Goal: Task Accomplishment & Management: Use online tool/utility

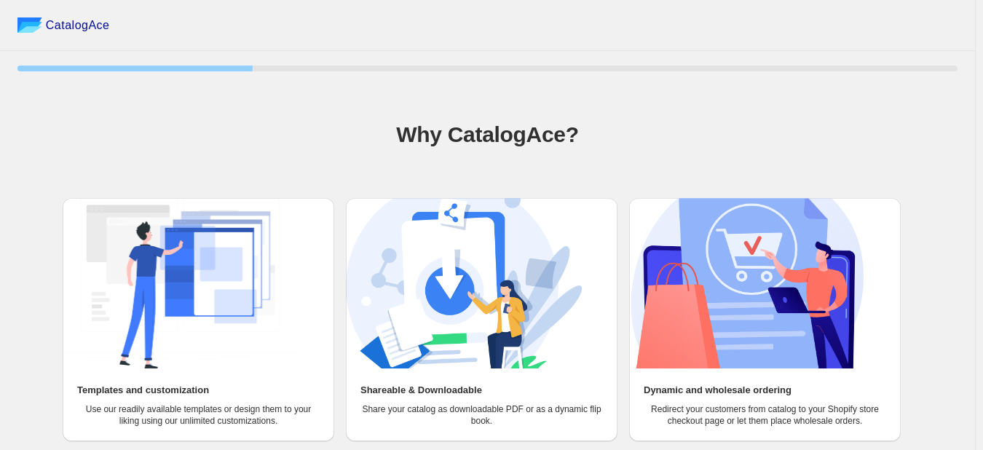
scroll to position [67, 0]
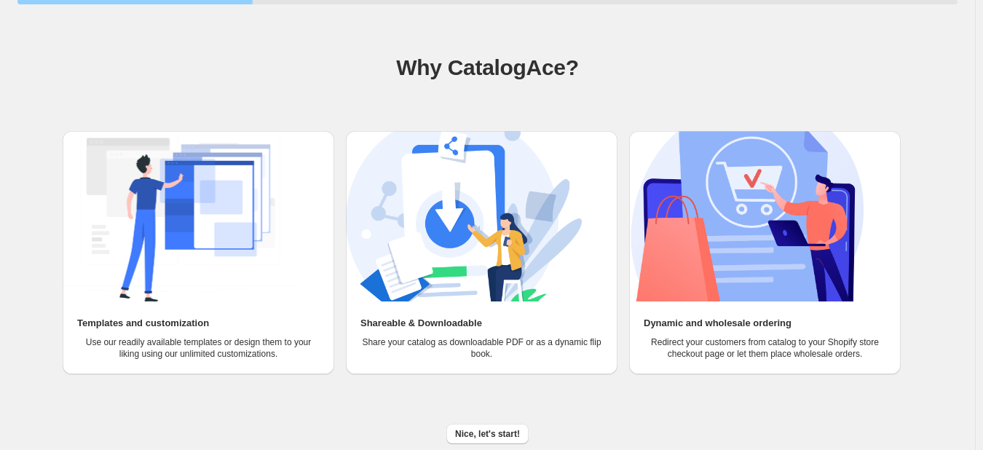
click at [197, 251] on img at bounding box center [181, 216] width 236 height 170
click at [481, 433] on span "Nice, let's start!" at bounding box center [487, 434] width 65 height 12
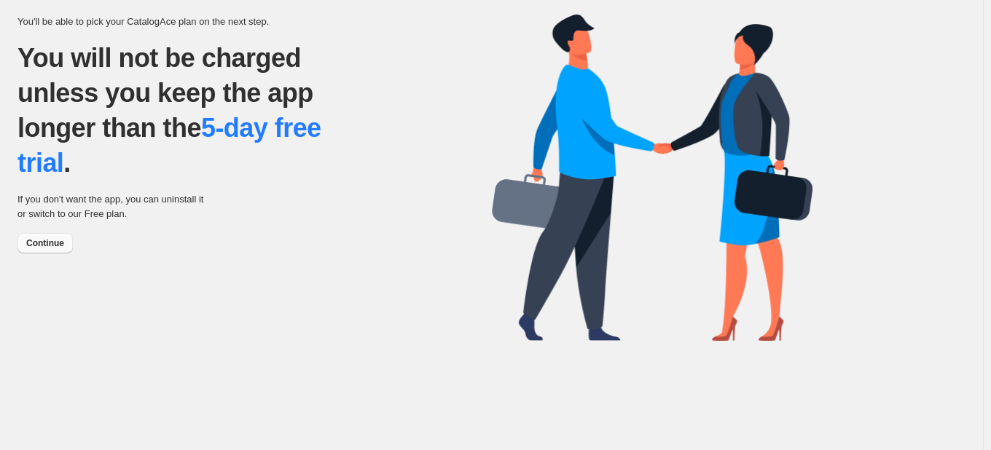
click at [60, 251] on button "Continue" at bounding box center [44, 243] width 55 height 20
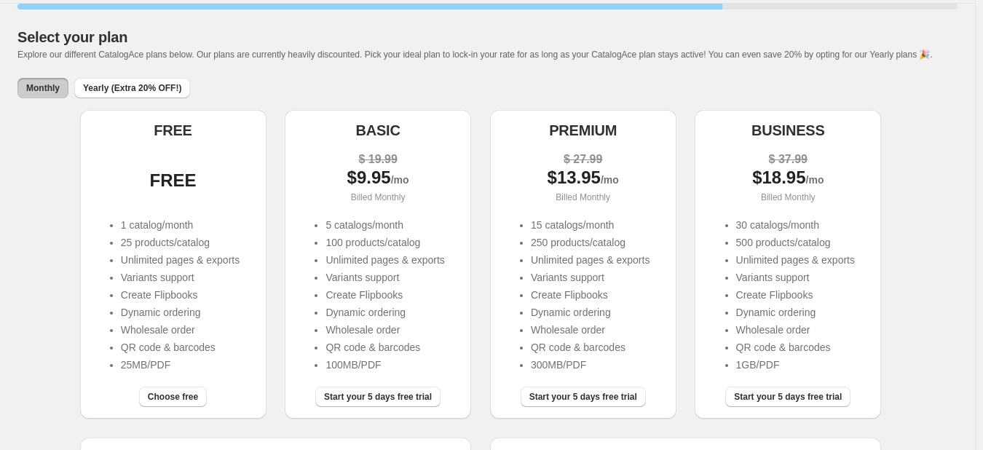
scroll to position [73, 0]
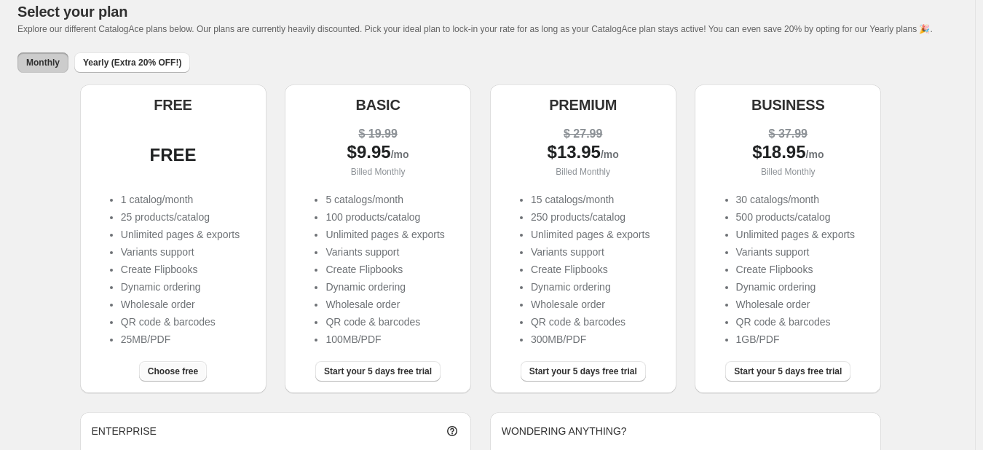
click at [176, 370] on span "Choose free" at bounding box center [173, 372] width 50 height 12
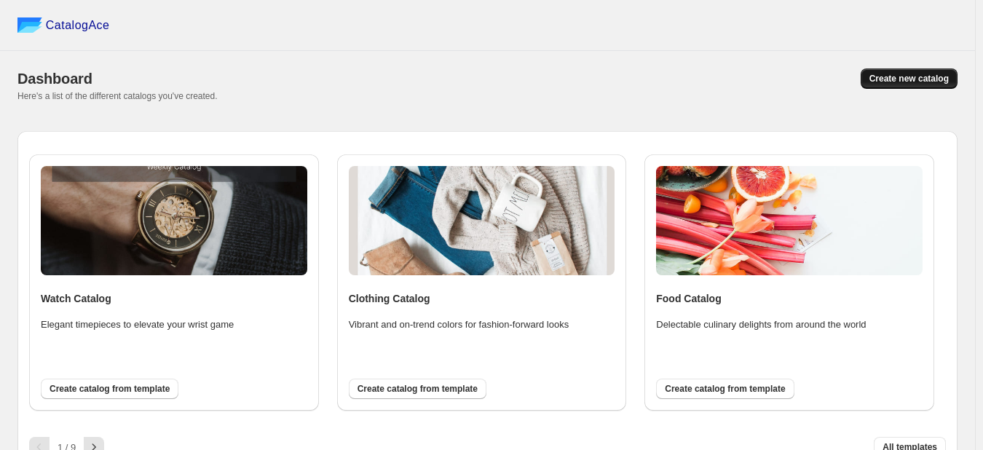
click at [913, 82] on span "Create new catalog" at bounding box center [909, 79] width 79 height 12
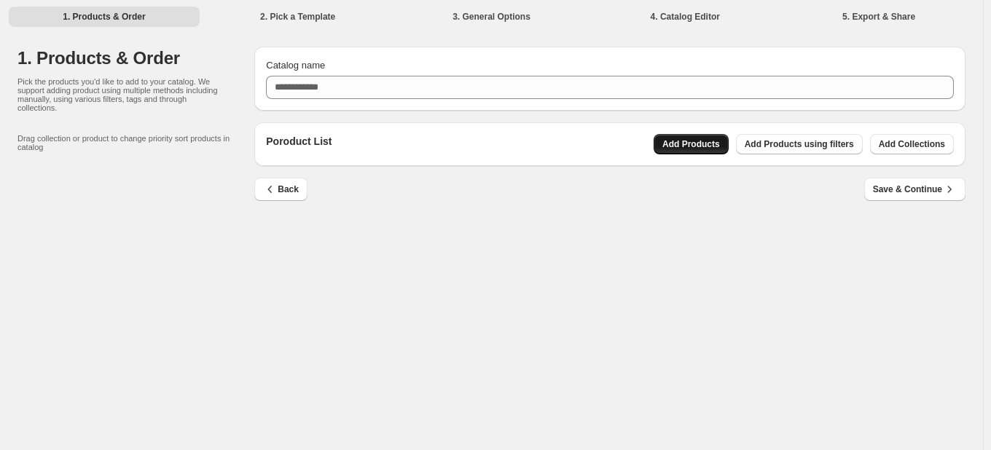
click at [685, 149] on span "Add Products" at bounding box center [691, 144] width 58 height 12
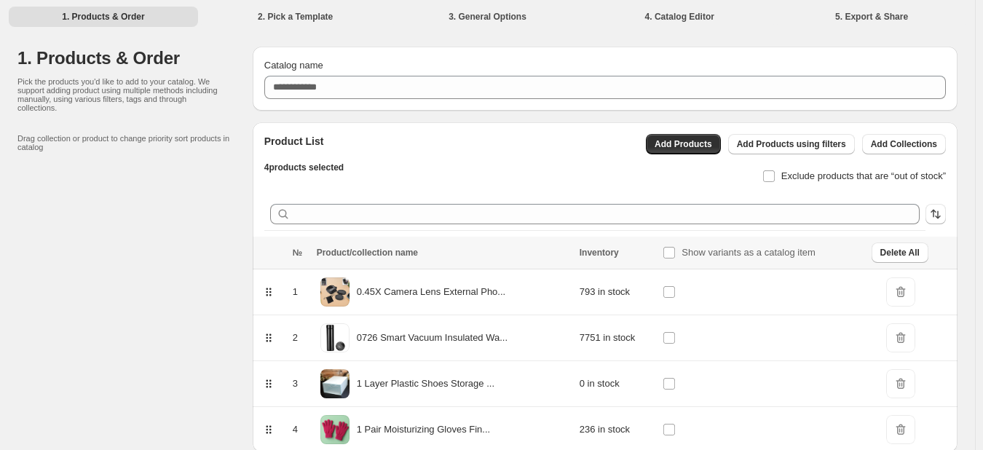
scroll to position [62, 0]
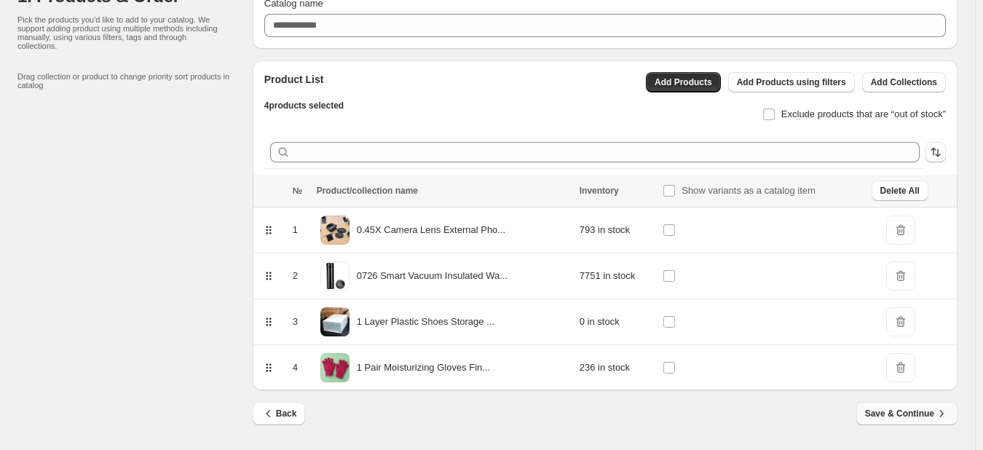
click at [909, 417] on span "Save & Continue" at bounding box center [907, 413] width 84 height 15
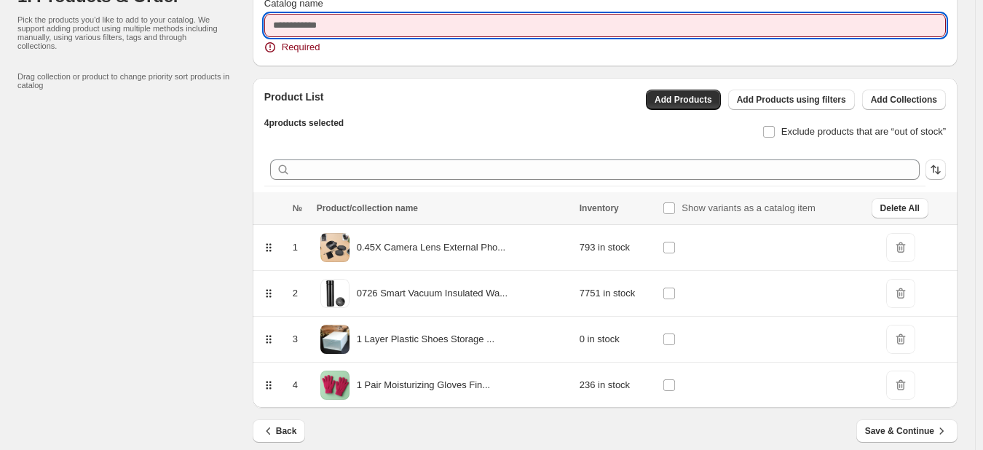
click at [503, 28] on input "Catalog name" at bounding box center [605, 25] width 682 height 23
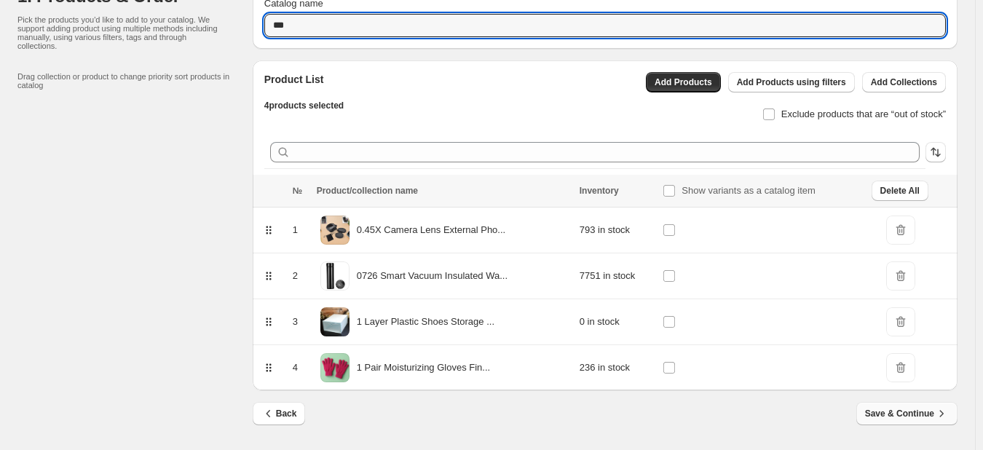
type input "***"
click at [940, 416] on span "Save & Continue" at bounding box center [907, 413] width 84 height 15
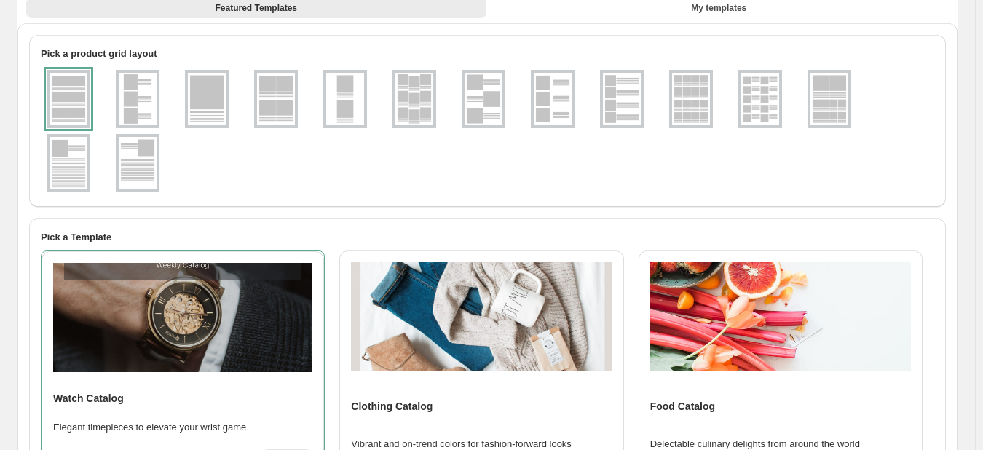
scroll to position [146, 0]
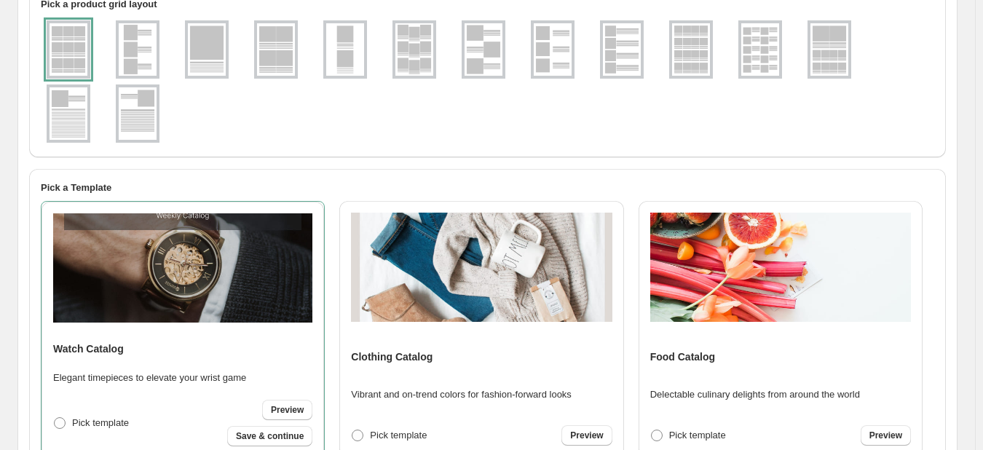
click at [82, 44] on div at bounding box center [69, 49] width 44 height 58
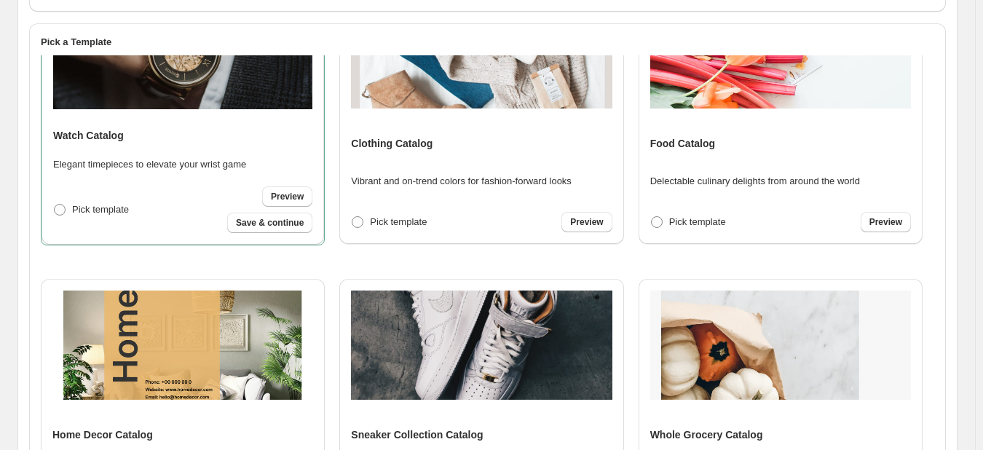
scroll to position [0, 0]
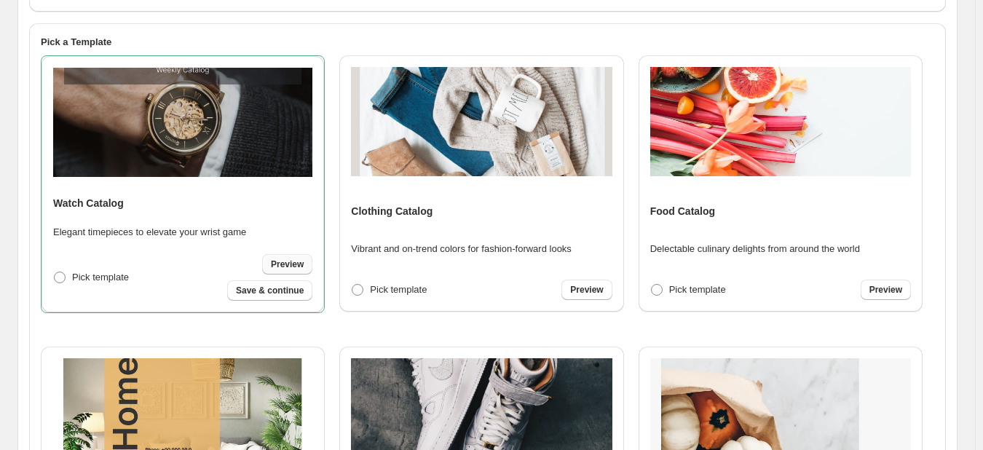
click at [292, 267] on span "Preview" at bounding box center [287, 265] width 33 height 12
click at [260, 291] on span "Save & continue" at bounding box center [270, 291] width 68 height 12
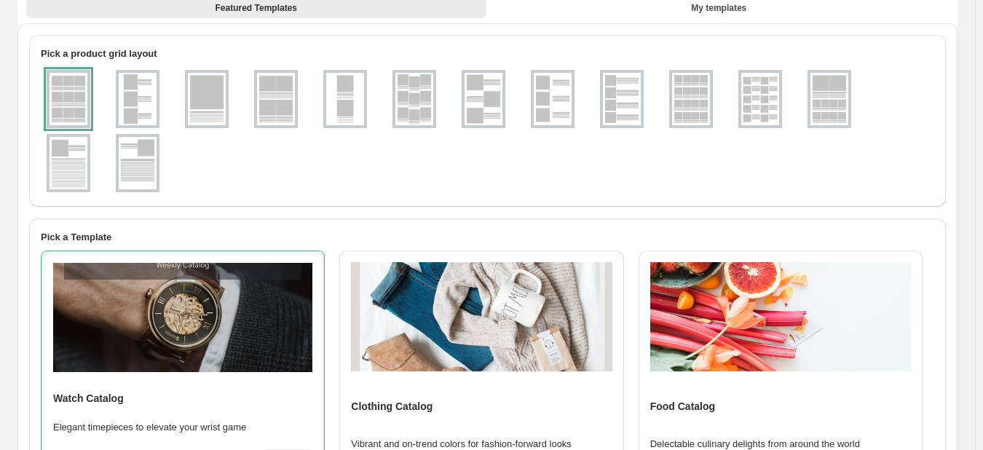
select select "**********"
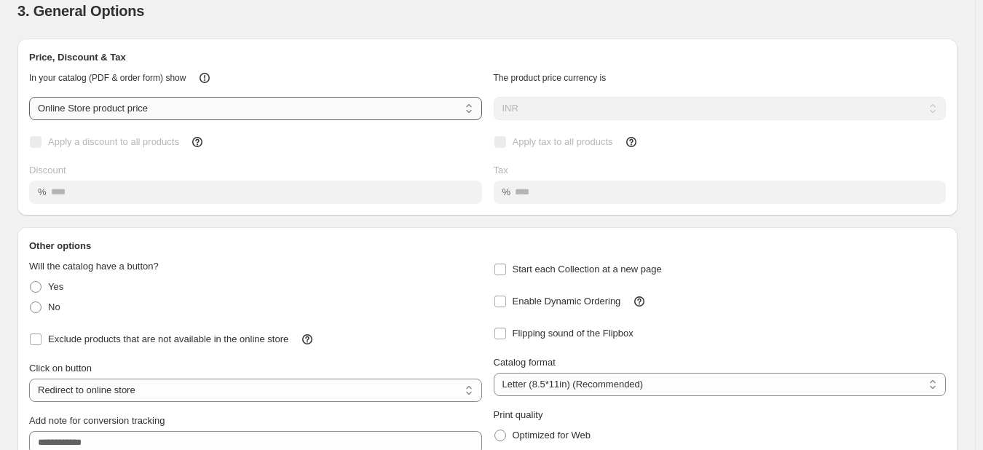
scroll to position [151, 0]
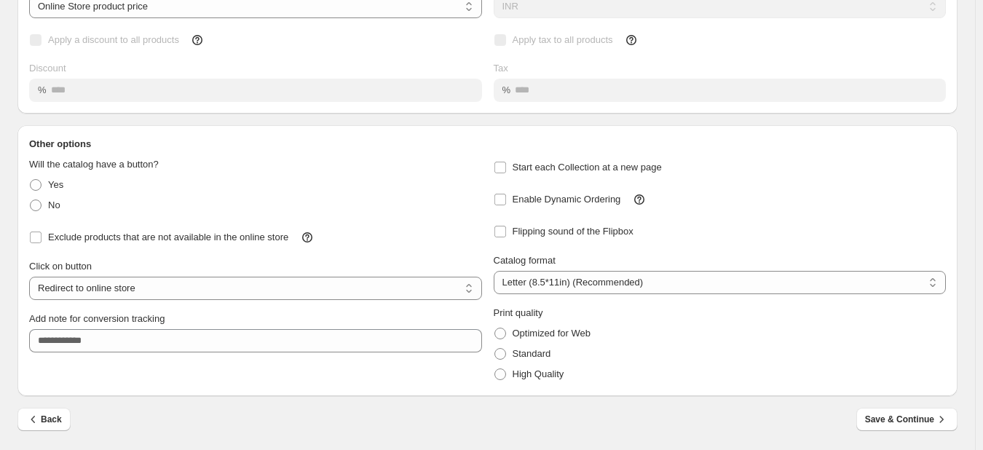
click at [910, 425] on span "Save & Continue" at bounding box center [907, 419] width 84 height 15
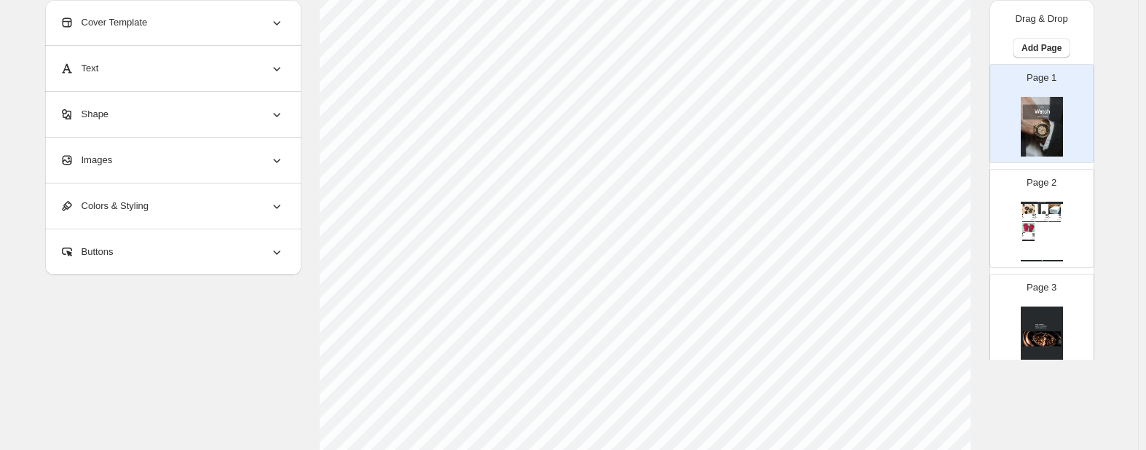
scroll to position [364, 0]
click at [990, 213] on img at bounding box center [1042, 208] width 12 height 9
type input "*"
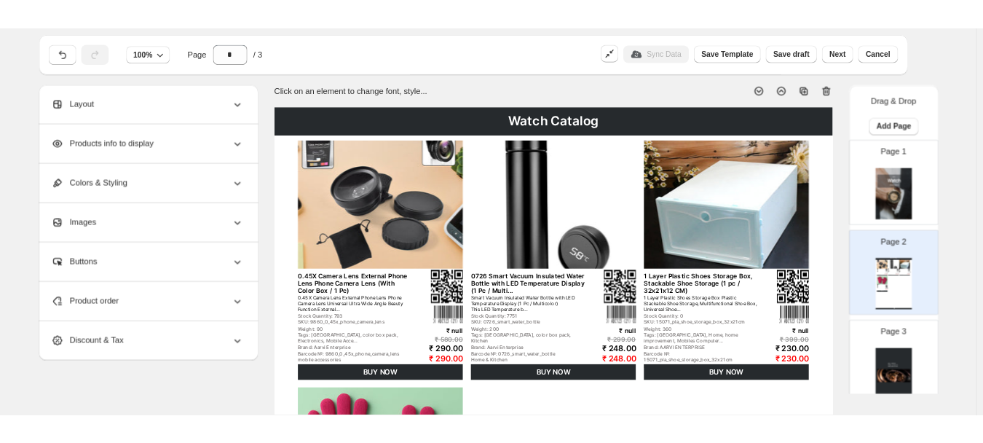
scroll to position [0, 0]
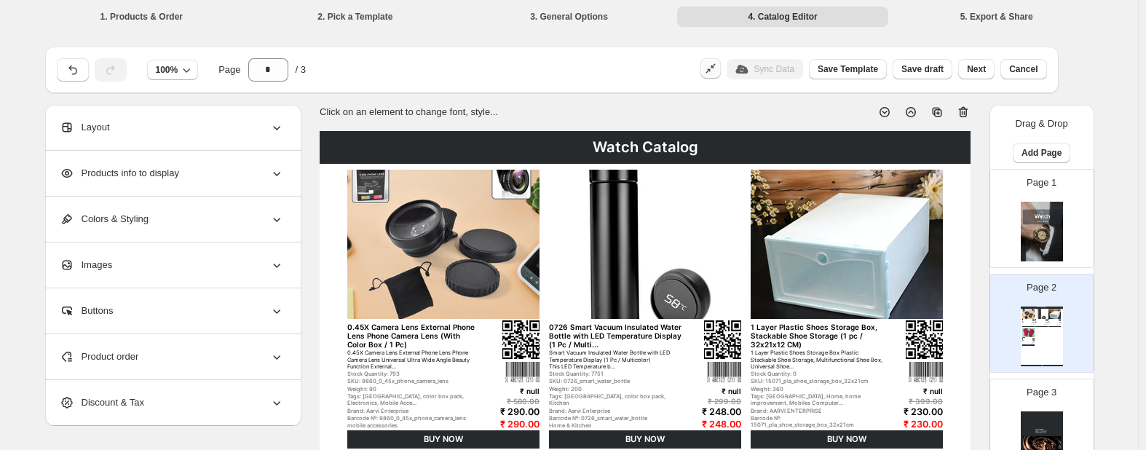
click at [717, 68] on icon "button" at bounding box center [711, 68] width 15 height 15
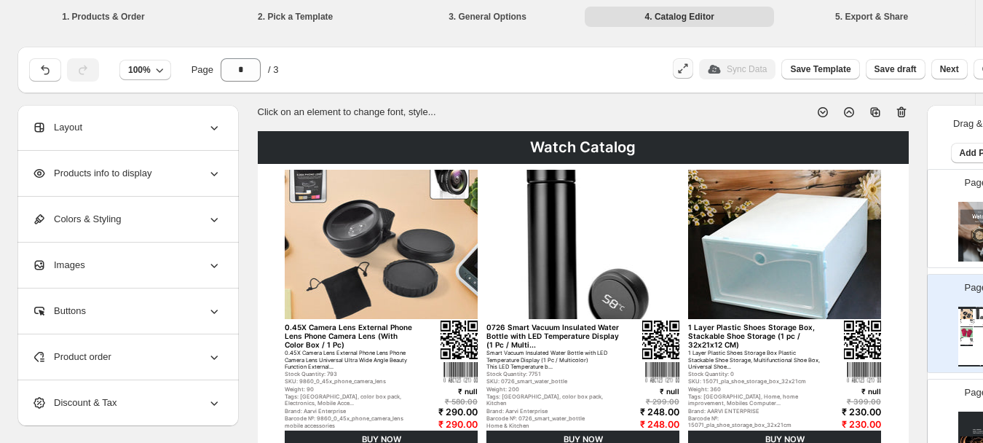
click at [693, 73] on button "button" at bounding box center [683, 68] width 20 height 20
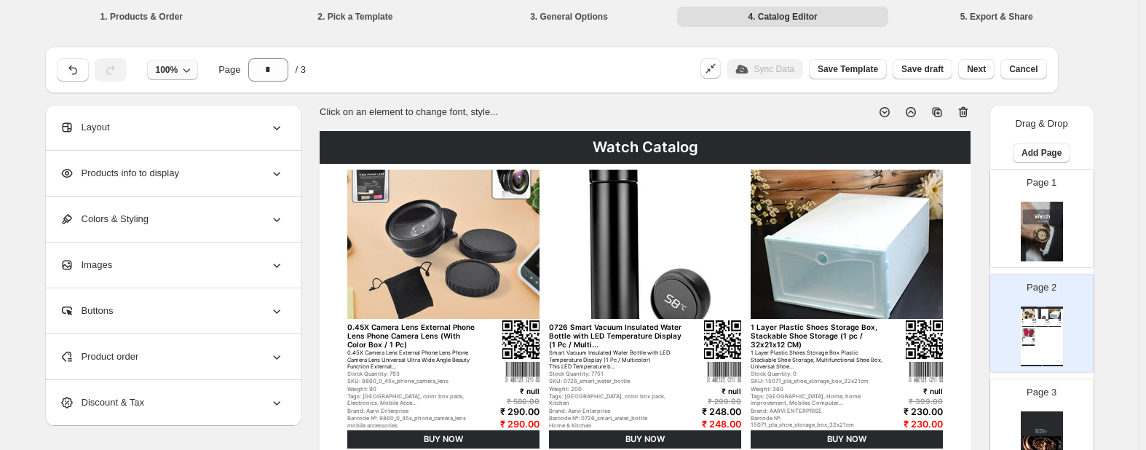
click at [191, 71] on icon "button" at bounding box center [186, 70] width 15 height 15
click at [379, 67] on div "100% Page * / 3" at bounding box center [370, 66] width 638 height 29
click at [594, 19] on li "3. General Options" at bounding box center [569, 16] width 211 height 20
click at [361, 14] on li "2. Pick a Template" at bounding box center [355, 16] width 211 height 20
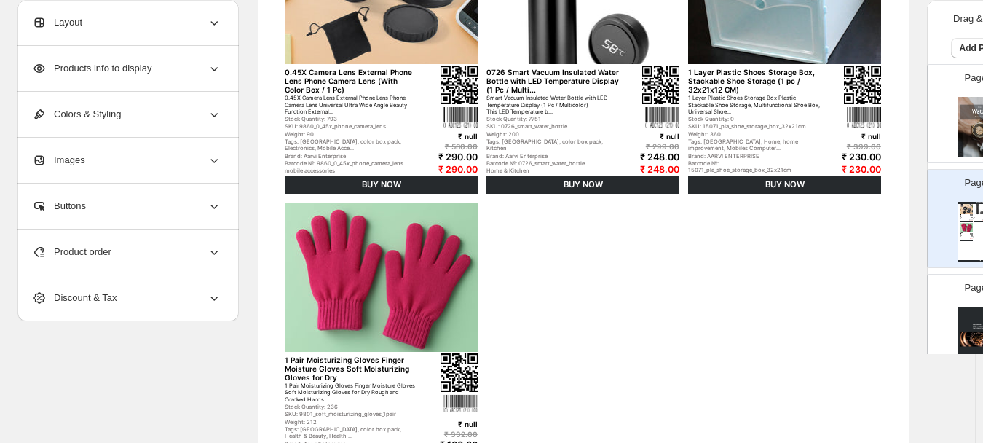
scroll to position [219, 0]
